Goal: Task Accomplishment & Management: Use online tool/utility

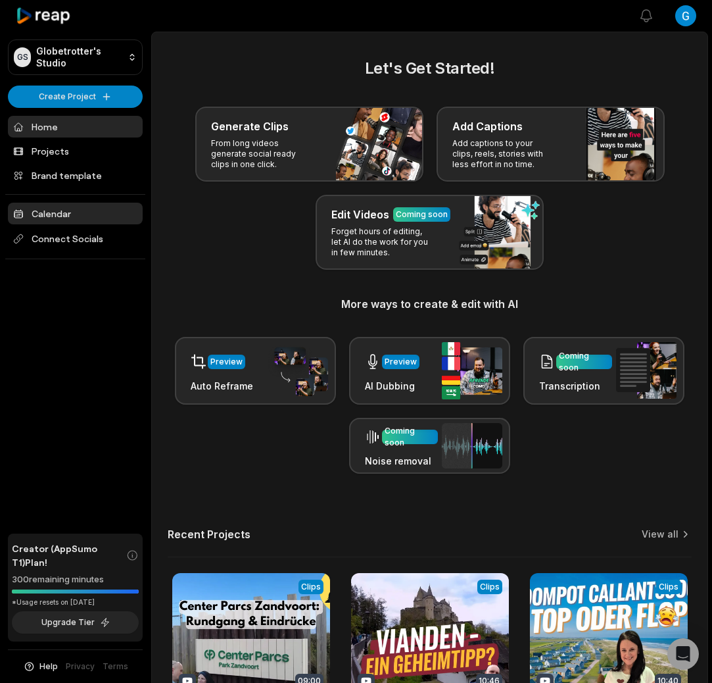
click at [86, 207] on link "Calendar" at bounding box center [75, 214] width 135 height 22
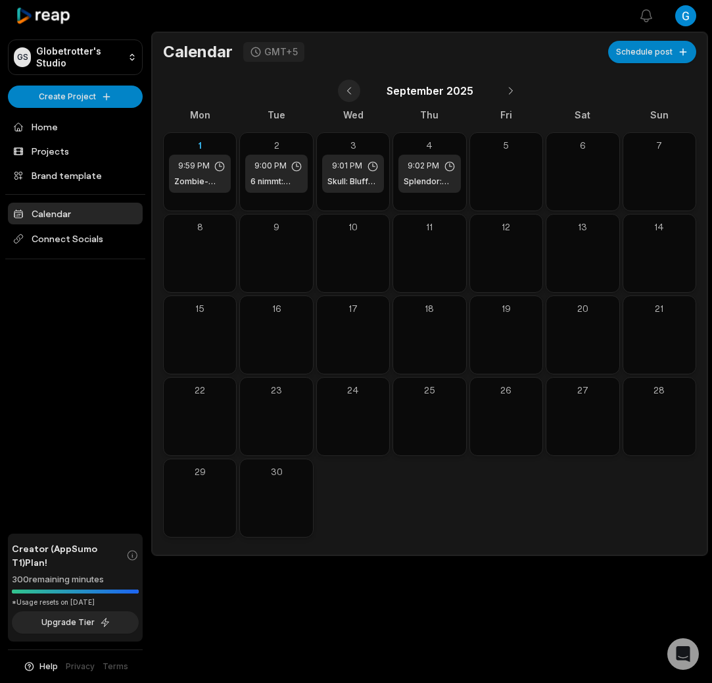
click at [353, 89] on button at bounding box center [349, 91] width 22 height 22
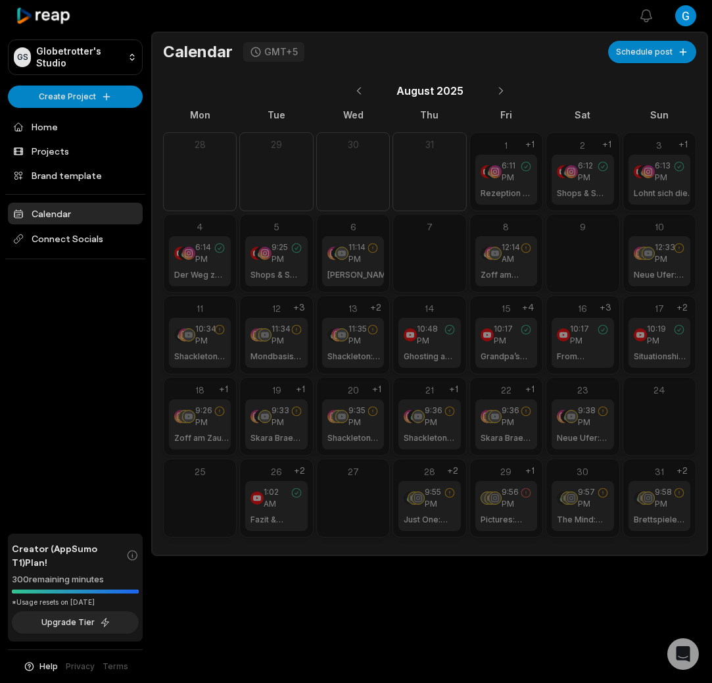
click at [656, 493] on span "9:58 PM" at bounding box center [666, 498] width 22 height 24
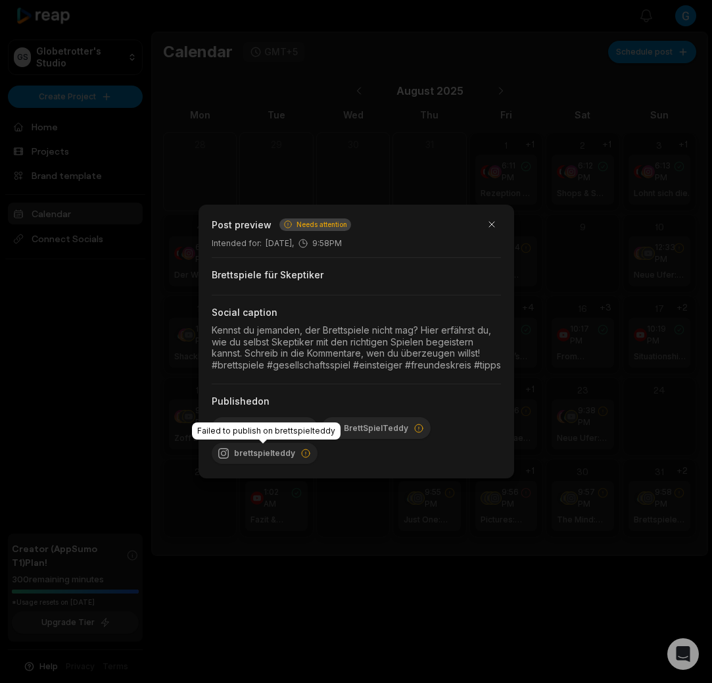
click at [301, 455] on icon at bounding box center [306, 453] width 11 height 11
click at [493, 217] on button "button" at bounding box center [492, 224] width 18 height 18
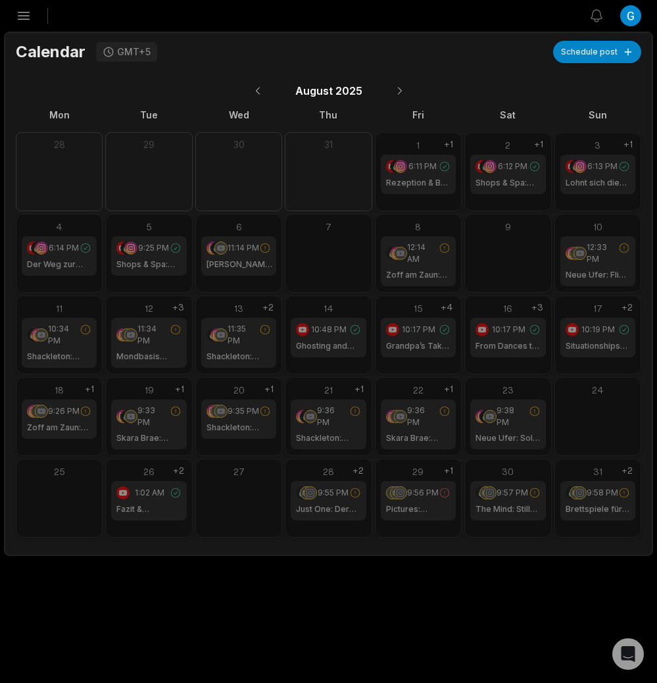
click at [22, 15] on icon "button" at bounding box center [24, 16] width 16 height 16
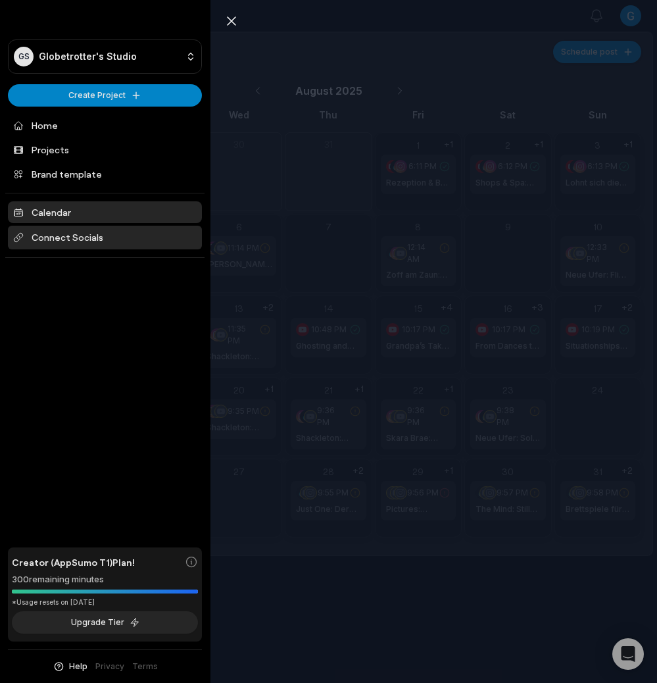
click at [48, 235] on span "Connect Socials" at bounding box center [105, 238] width 194 height 24
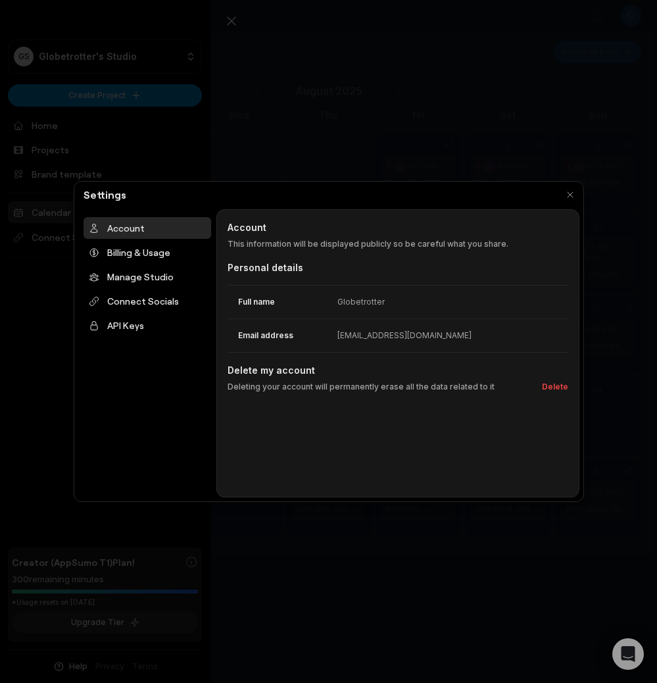
click at [53, 391] on div at bounding box center [328, 341] width 657 height 683
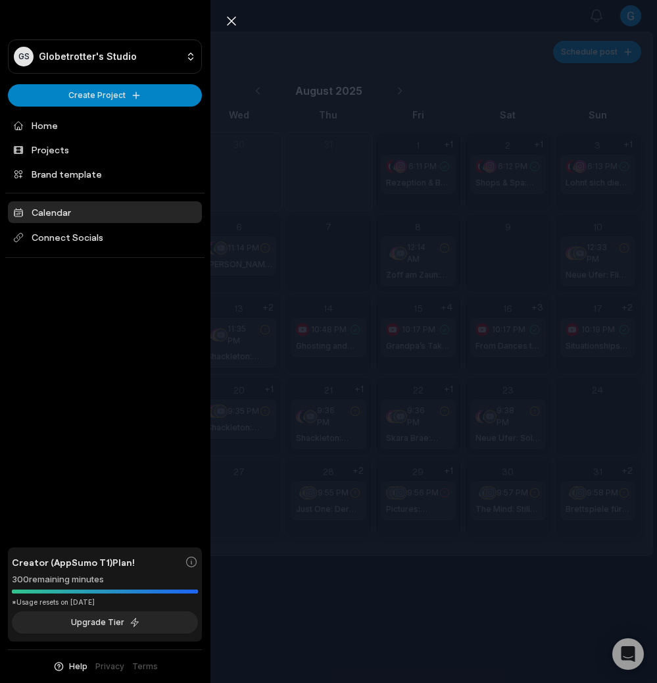
click at [297, 278] on div "Close sidebar GS Globetrotter's Studio Create Project Home Projects Brand templ…" at bounding box center [328, 341] width 657 height 683
